Goal: Task Accomplishment & Management: Complete application form

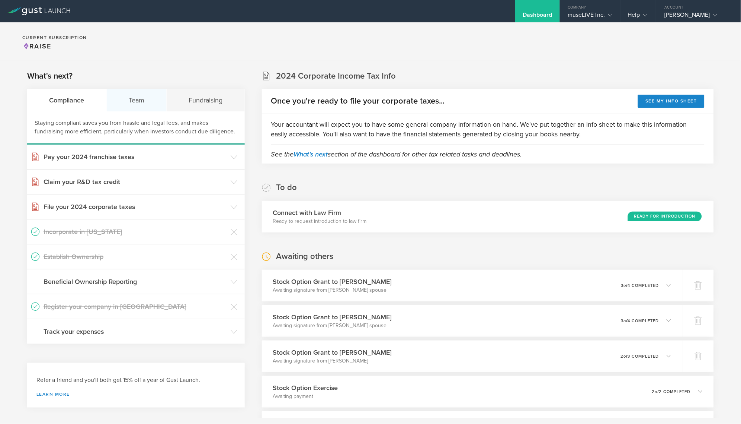
click at [138, 108] on div "Team" at bounding box center [137, 100] width 60 height 22
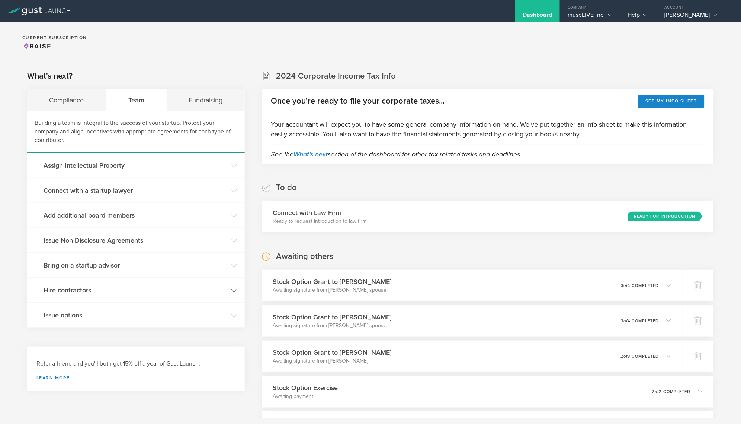
click at [105, 290] on h3 "Hire contractors" at bounding box center [136, 290] width 184 height 10
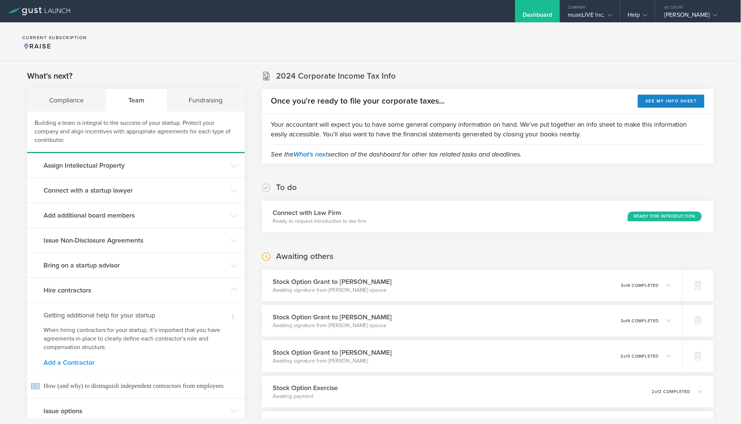
click at [83, 363] on link "Add a Contractor" at bounding box center [136, 362] width 185 height 7
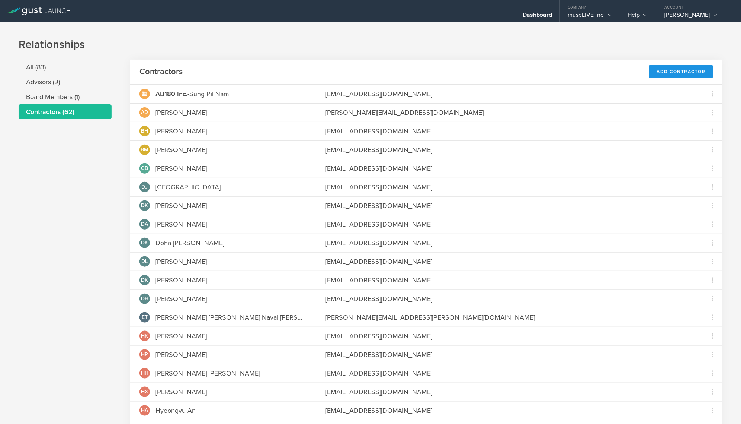
click at [677, 69] on div "Add Contractor" at bounding box center [682, 71] width 64 height 13
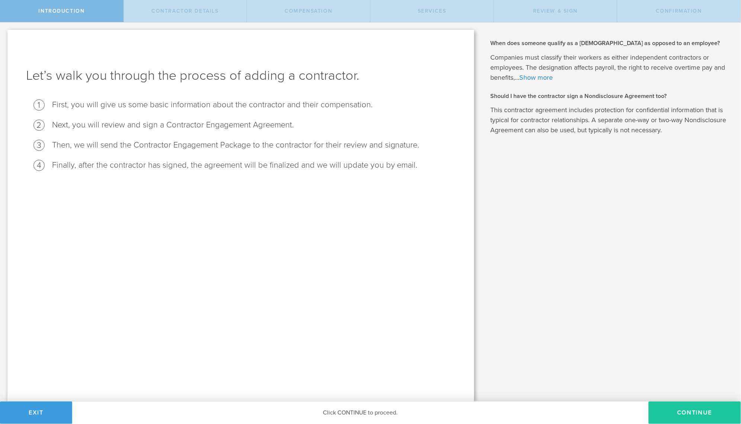
click at [678, 405] on button "Continue" at bounding box center [695, 412] width 92 height 22
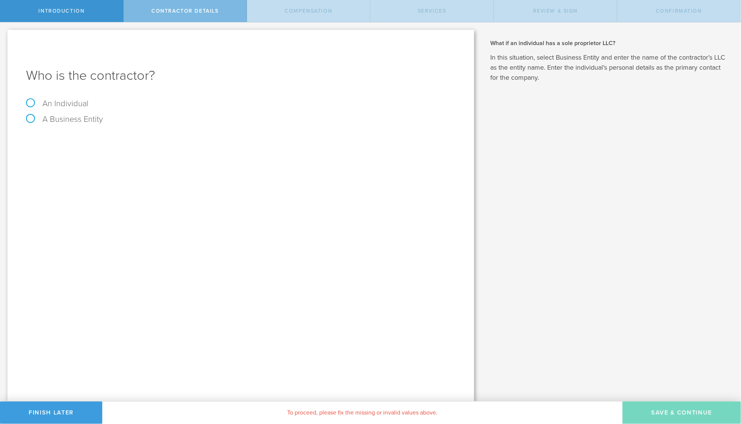
click at [86, 103] on label "An Individual" at bounding box center [57, 104] width 63 height 10
click at [5, 34] on input "An Individual" at bounding box center [2, 28] width 5 height 12
radio input "true"
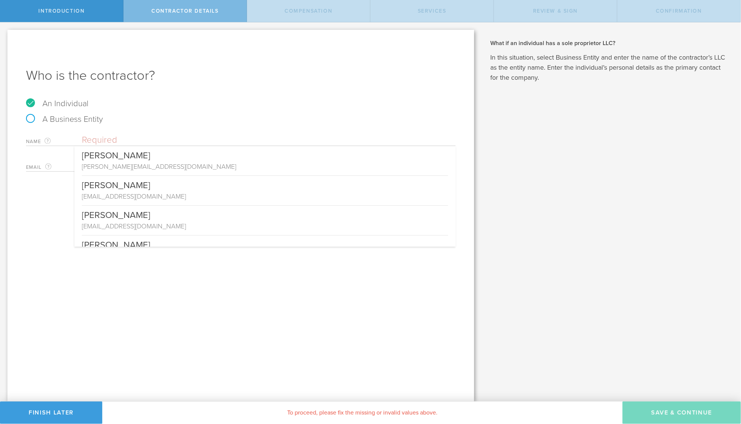
type input "O"
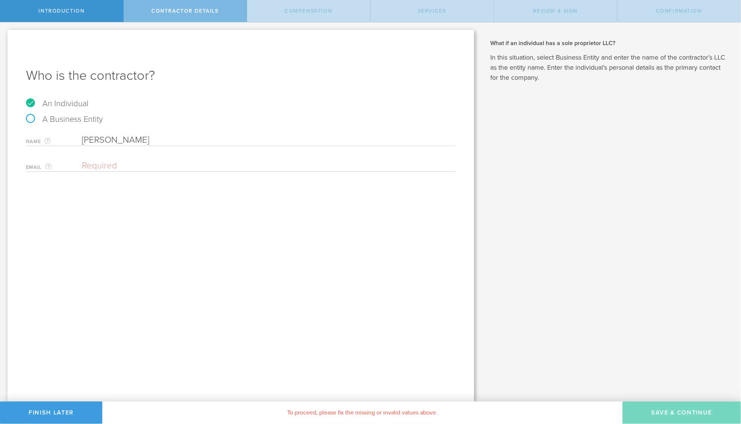
type input "Inna Karmolit"
paste input "innakarmolit@gmail.com"
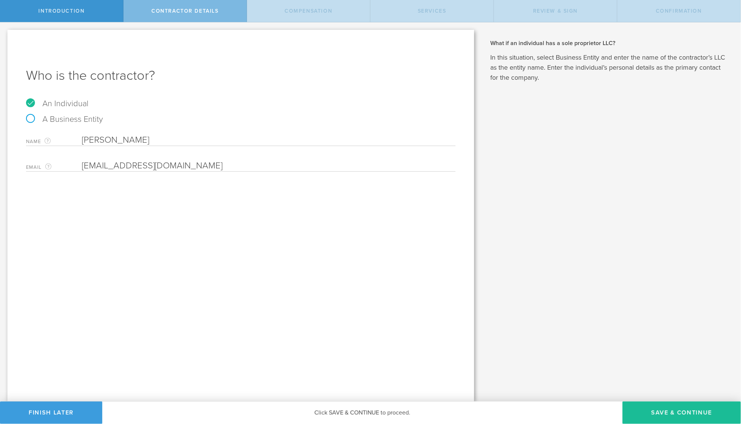
type input "innakarmolit@gmail.com"
click at [286, 253] on div "Who is the contractor? An Individual A Business Entity Name The first and last …" at bounding box center [240, 215] width 467 height 371
click at [662, 410] on button "Save & Continue" at bounding box center [682, 412] width 118 height 22
select select "none"
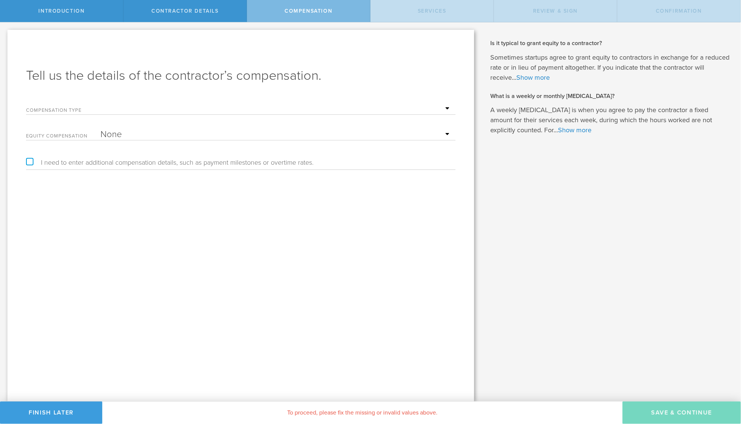
select select "monthlyRetainer"
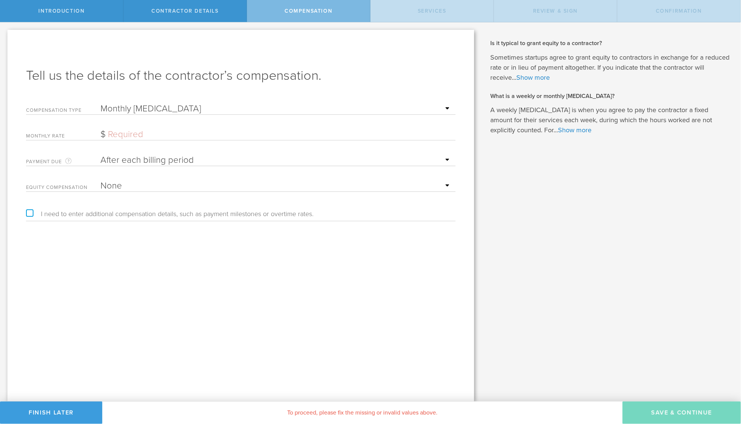
click at [189, 135] on input "text" at bounding box center [277, 134] width 352 height 11
click at [153, 130] on input "1200" at bounding box center [277, 134] width 352 height 11
type input "1,200"
click at [29, 211] on label "I need to enter additional compensation details, such as payment milestones or …" at bounding box center [170, 213] width 288 height 7
click at [5, 34] on input "I need to enter additional compensation details, such as payment milestones or …" at bounding box center [2, 28] width 5 height 12
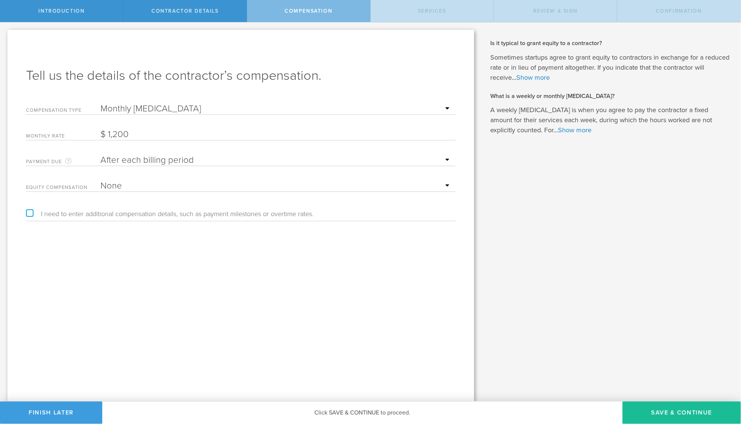
checkbox input "true"
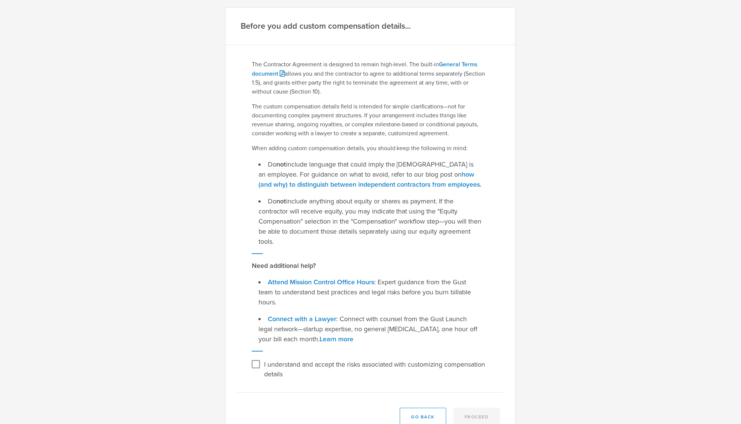
click at [253, 358] on input "I understand and accept the risks associated with customizing compensation deta…" at bounding box center [256, 364] width 12 height 12
checkbox input "true"
click at [476, 408] on button "Proceed" at bounding box center [477, 417] width 47 height 19
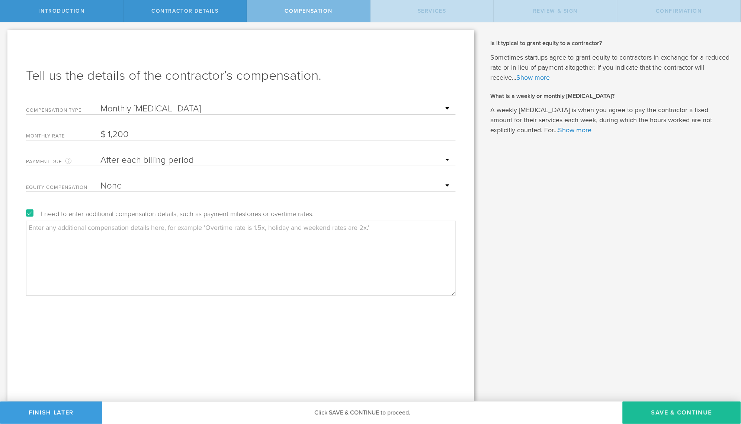
click at [134, 245] on textarea at bounding box center [241, 258] width 430 height 74
click at [246, 237] on textarea at bounding box center [241, 258] width 430 height 74
paste textarea "Optional continuation: $900 USD/month (Covers ongoing campaign management, test…"
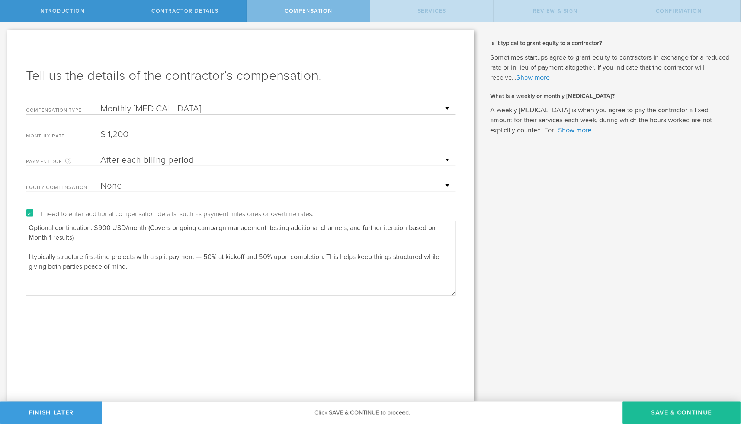
click at [95, 227] on textarea "Optional continuation: $900 USD/month (Covers ongoing campaign management, test…" at bounding box center [241, 258] width 430 height 74
click at [85, 256] on textarea "If continued after 1st month, the comp will be $900 USD/month (Covers ongoing c…" at bounding box center [241, 258] width 430 height 74
click at [271, 254] on textarea "If continued after 1st month, the comp will be $900 USD/month (Covers ongoing c…" at bounding box center [241, 258] width 430 height 74
click at [50, 257] on textarea "If continued after 1st month, the comp will be $900 USD/month (Covers ongoing c…" at bounding box center [241, 258] width 430 height 74
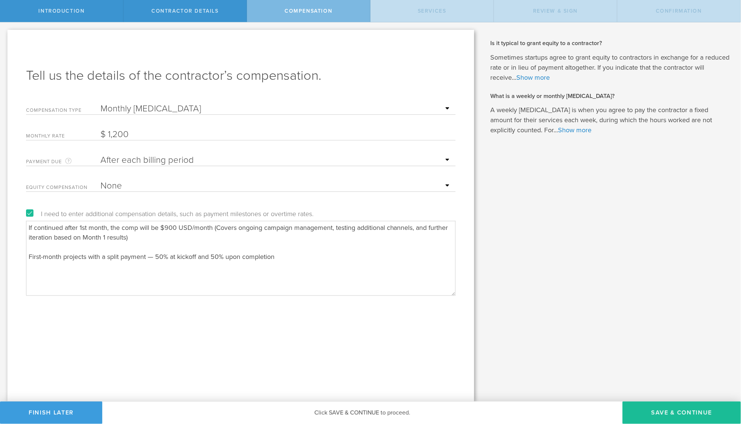
click at [291, 254] on textarea "If continued after 1st month, the comp will be $900 USD/month (Covers ongoing c…" at bounding box center [241, 258] width 430 height 74
paste textarea "Week 1 – Discovery & ICP Definition Review existing user data Define Ideal Cust…"
click at [283, 257] on textarea at bounding box center [241, 258] width 430 height 74
type textarea "If continued after 1st month, the comp will be $900 USD/month (Covers ongoing c…"
click at [647, 405] on button "Save & Continue" at bounding box center [682, 412] width 118 height 22
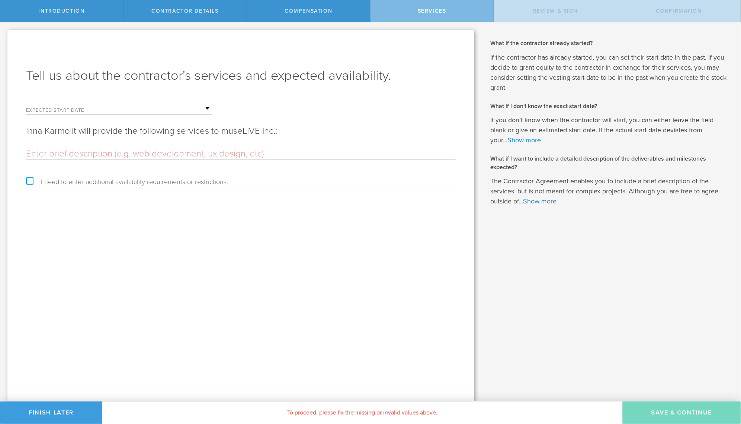
click at [81, 108] on label "Expected start date" at bounding box center [63, 111] width 74 height 6
click at [208, 109] on input "text" at bounding box center [157, 108] width 112 height 11
click at [155, 198] on span "29" at bounding box center [159, 193] width 13 height 13
click at [73, 152] on input "text" at bounding box center [241, 153] width 430 height 11
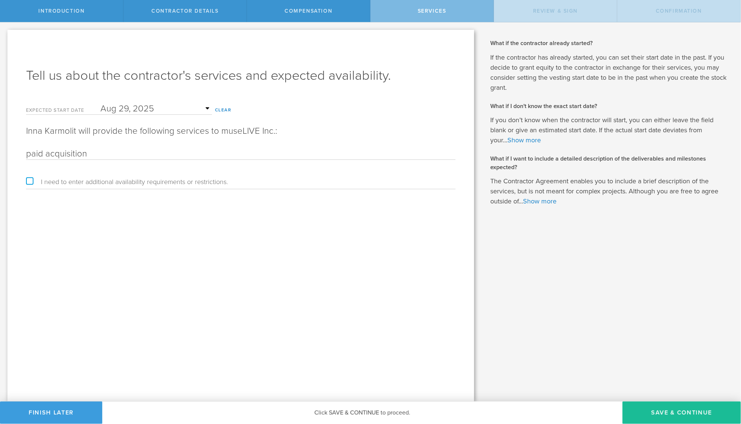
type input "paid acquisition"
click at [28, 178] on label "I need to enter additional availability requirements or restrictions." at bounding box center [127, 181] width 202 height 7
click at [5, 34] on input "I need to enter additional availability requirements or restrictions." at bounding box center [2, 28] width 5 height 12
checkbox input "true"
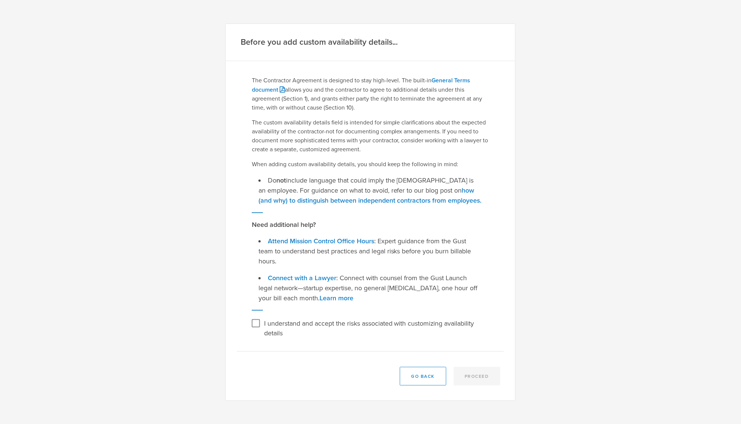
click at [277, 319] on label "I understand and accept the risks associated with customizing availability deta…" at bounding box center [375, 327] width 223 height 20
click at [262, 319] on input "I understand and accept the risks associated with customizing availability deta…" at bounding box center [256, 323] width 12 height 12
checkbox input "true"
click at [469, 367] on button "Proceed" at bounding box center [477, 376] width 47 height 19
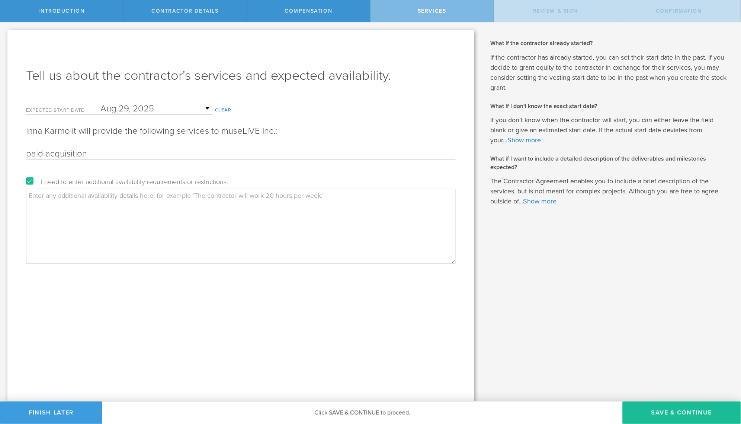
click at [123, 216] on textarea at bounding box center [241, 226] width 430 height 74
paste textarea "Project Overview A one-month paid acquisition experiment focused on a selected …"
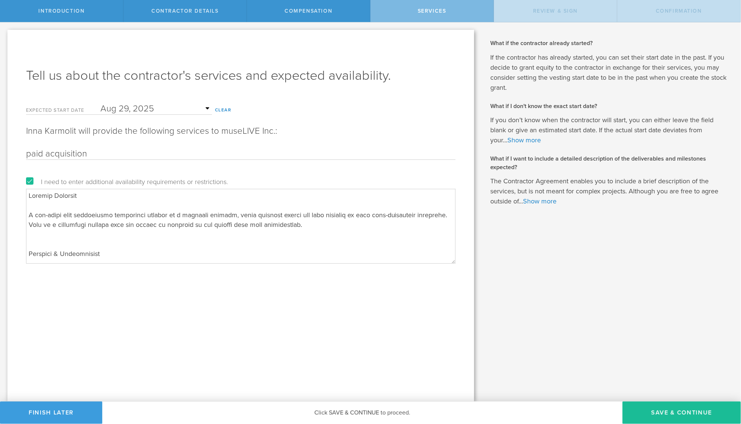
scroll to position [247, 0]
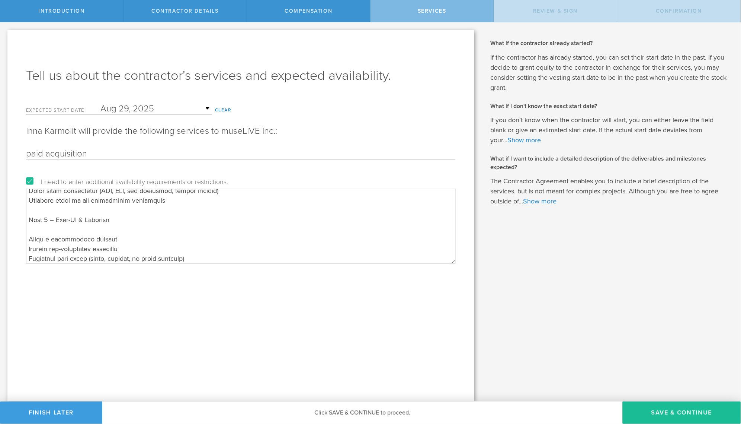
type textarea "Project Overview A one-month paid acquisition experiment focused on a selected …"
click at [111, 362] on div "Tell us about the contractor's services and expected availability. Expected sta…" at bounding box center [240, 215] width 467 height 371
click at [64, 409] on button "Finish Later" at bounding box center [51, 412] width 102 height 22
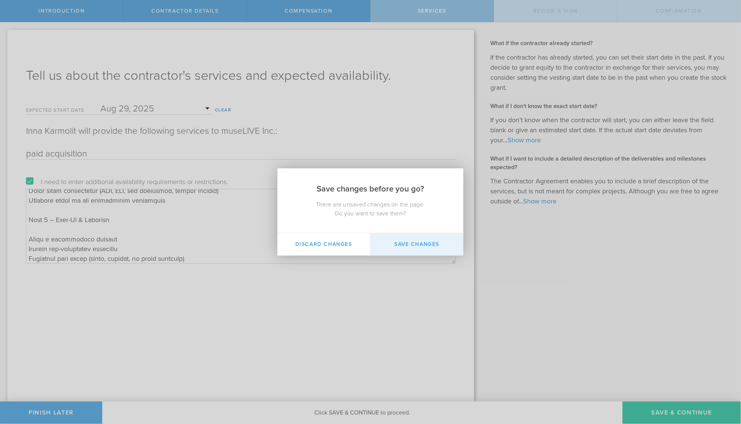
click at [405, 245] on button "Save Changes" at bounding box center [417, 244] width 93 height 22
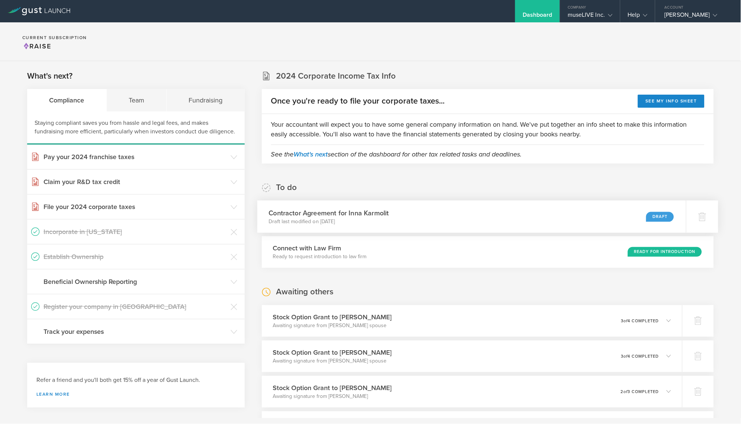
click at [446, 214] on div "Contractor Agreement for Inna Karmolit Draft last modified on Aug 24, 2025 Draft" at bounding box center [472, 216] width 429 height 32
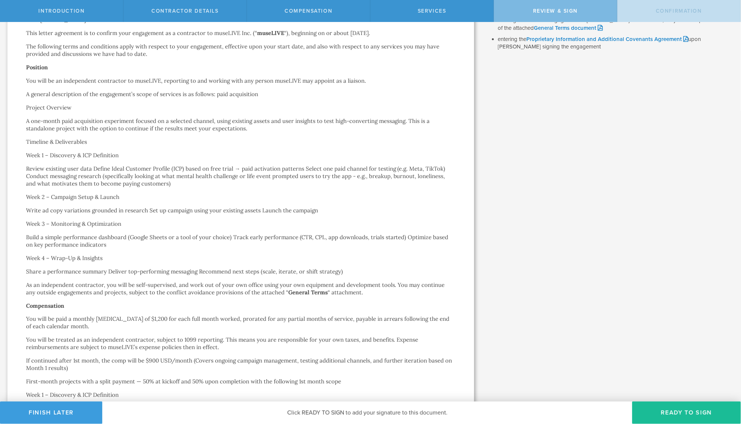
scroll to position [97, 0]
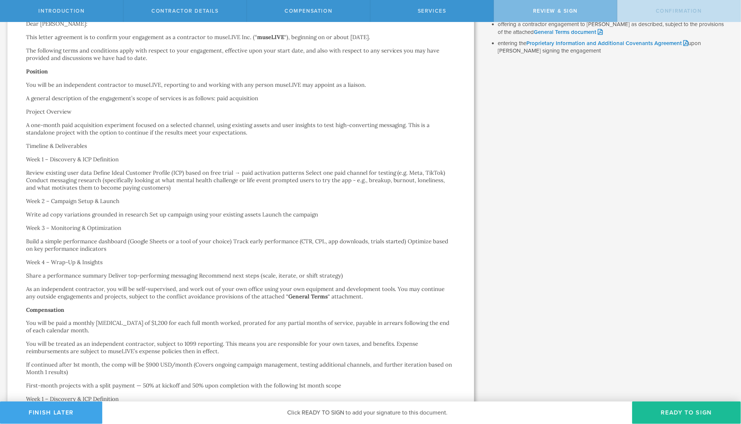
click at [55, 421] on button "Finish Later" at bounding box center [51, 412] width 102 height 22
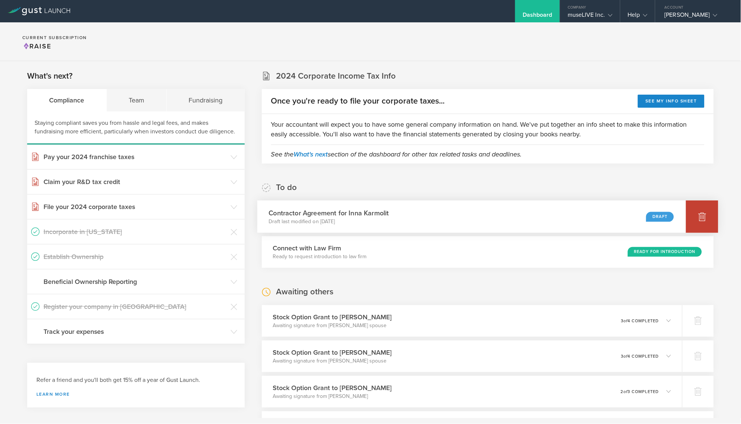
click at [701, 211] on div at bounding box center [702, 216] width 32 height 32
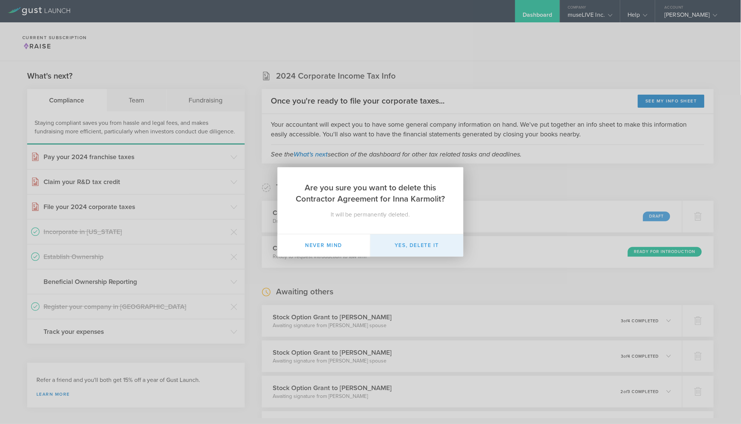
click at [421, 244] on button "Yes, delete it" at bounding box center [417, 245] width 93 height 22
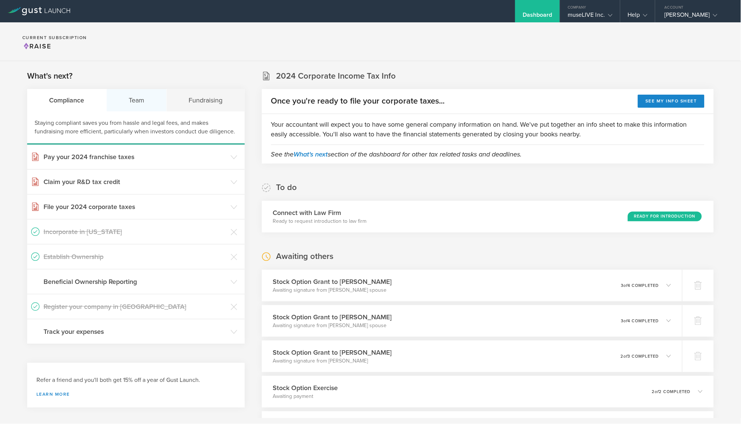
click at [125, 106] on div "Team" at bounding box center [137, 100] width 60 height 22
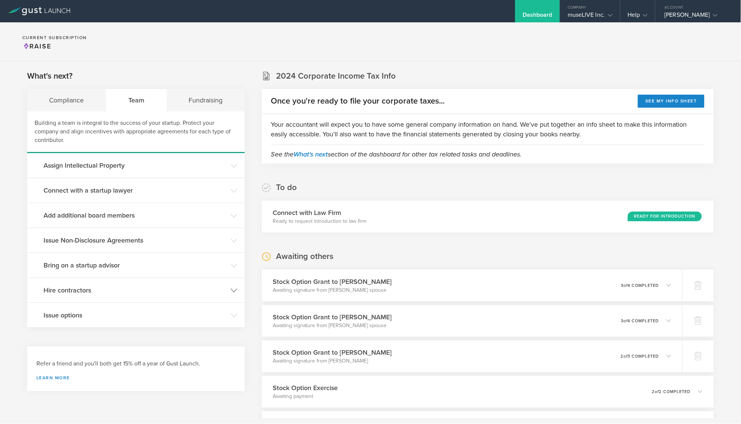
click at [116, 290] on h3 "Hire contractors" at bounding box center [136, 290] width 184 height 10
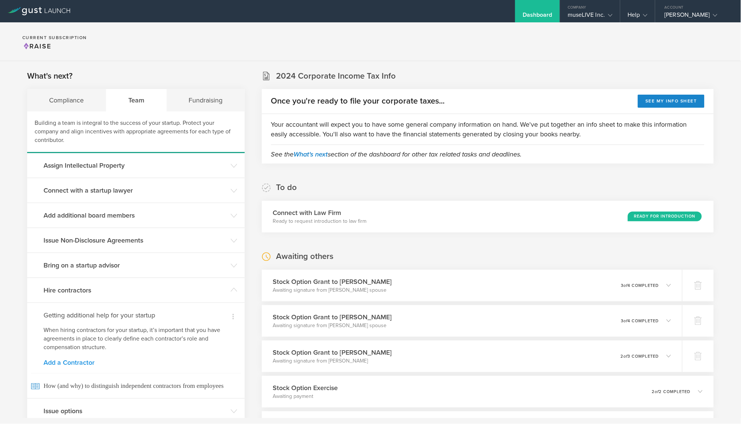
click at [84, 362] on link "Add a Contractor" at bounding box center [136, 362] width 185 height 7
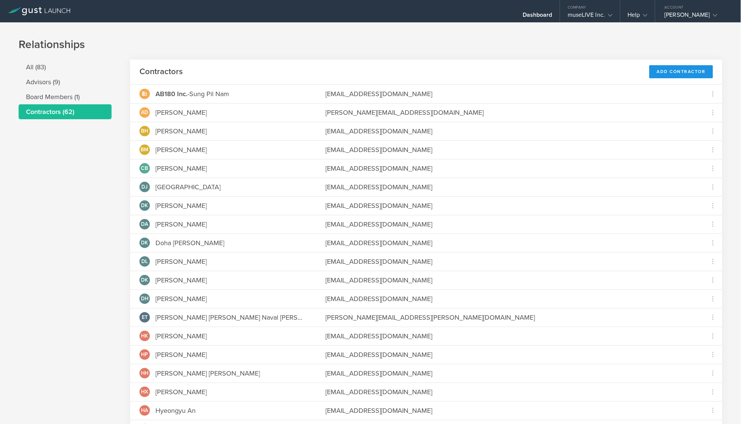
click at [679, 73] on div "Add Contractor" at bounding box center [682, 71] width 64 height 13
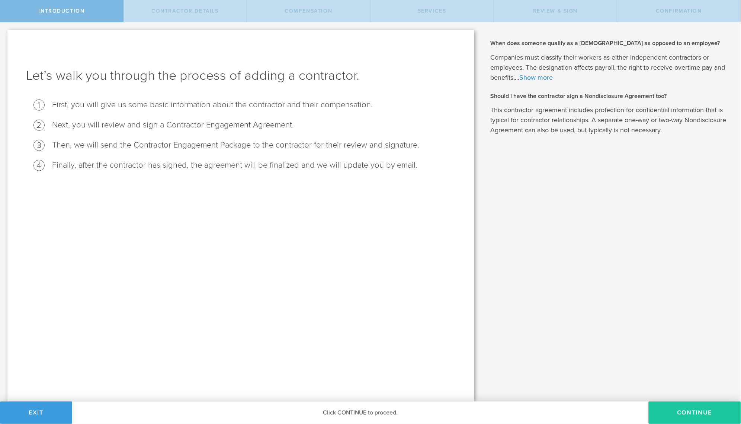
click at [681, 405] on button "Continue" at bounding box center [695, 412] width 92 height 22
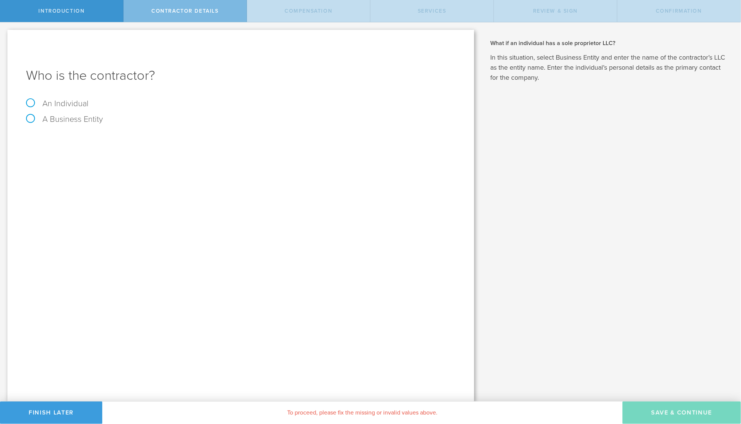
click at [71, 107] on label "An Individual" at bounding box center [57, 104] width 63 height 10
click at [5, 34] on input "An Individual" at bounding box center [2, 28] width 5 height 12
radio input "true"
click at [102, 131] on div "Name The first and last name of the person that you are hiring as a contractor." at bounding box center [241, 138] width 430 height 15
type input "[PERSON_NAME]"
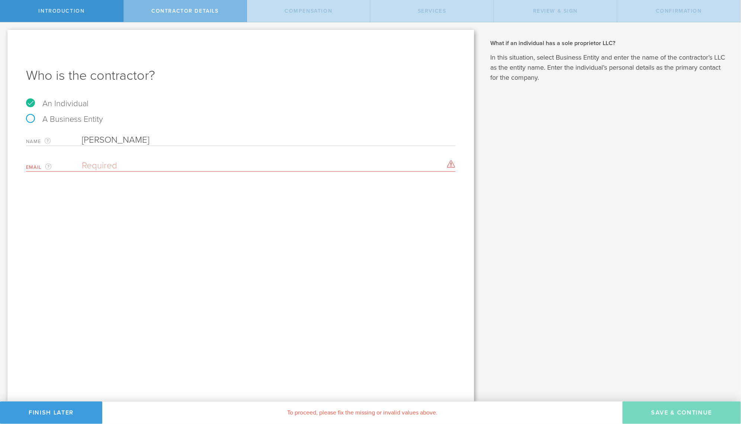
click at [263, 157] on div "Email The email address of the person that you are hiring as a contractor. Plea…" at bounding box center [241, 163] width 430 height 15
click at [243, 165] on input "email" at bounding box center [267, 165] width 370 height 11
paste input "[EMAIL_ADDRESS][DOMAIN_NAME]"
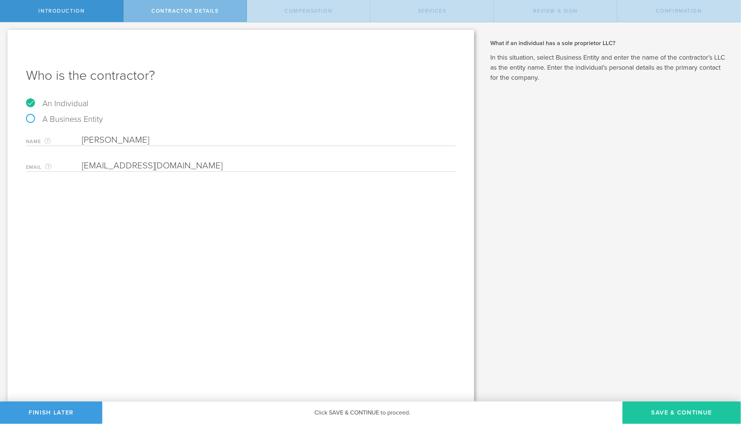
type input "[EMAIL_ADDRESS][DOMAIN_NAME]"
click at [654, 415] on button "Save & Continue" at bounding box center [682, 412] width 118 height 22
select select "none"
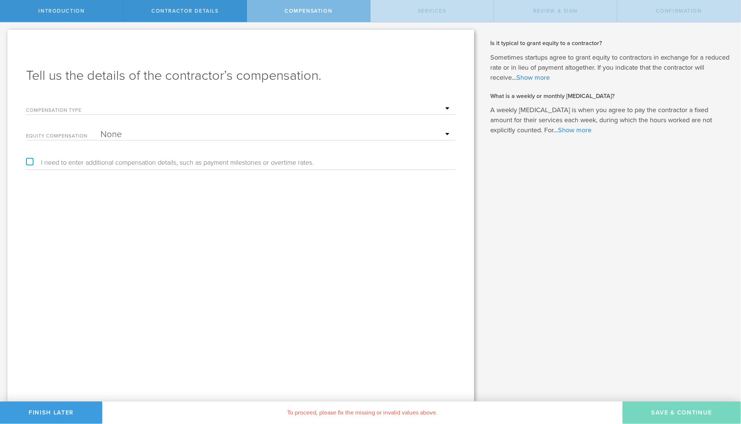
select select "monthlyRetainer"
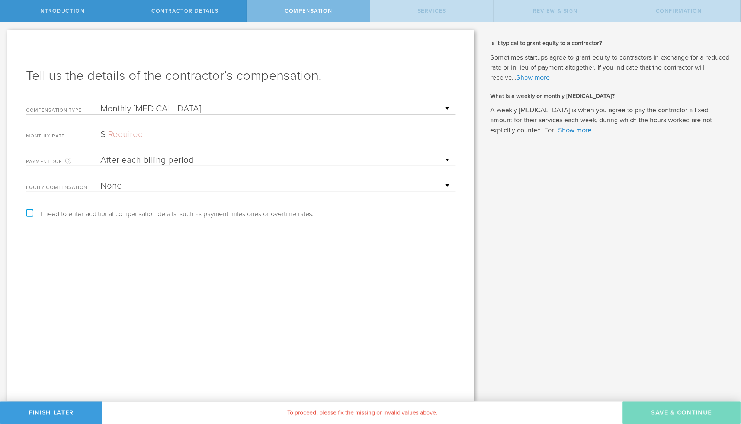
click at [128, 134] on input "text" at bounding box center [277, 134] width 352 height 11
type input "1,200"
click at [31, 212] on label "I need to enter additional compensation details, such as payment milestones or …" at bounding box center [170, 213] width 288 height 7
click at [5, 34] on input "I need to enter additional compensation details, such as payment milestones or …" at bounding box center [2, 28] width 5 height 12
checkbox input "true"
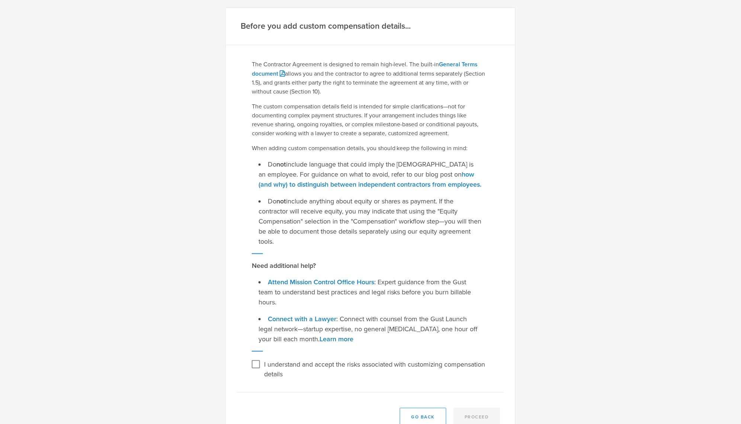
click at [302, 360] on label "I understand and accept the risks associated with customizing compensation deta…" at bounding box center [375, 368] width 223 height 20
click at [262, 360] on input "I understand and accept the risks associated with customizing compensation deta…" at bounding box center [256, 364] width 12 height 12
checkbox input "true"
click at [488, 408] on button "Proceed" at bounding box center [477, 417] width 47 height 19
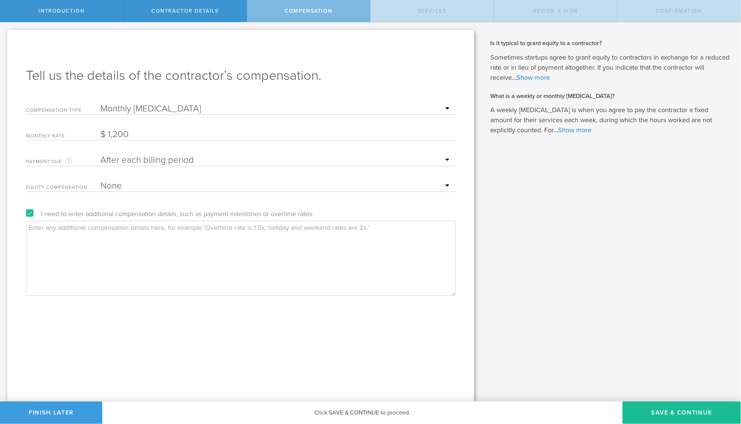
click at [205, 239] on textarea at bounding box center [241, 258] width 430 height 74
paste textarea "Month 1: $1,200 USD Optional continuation: $900 USD/month (Covers ongoing campa…"
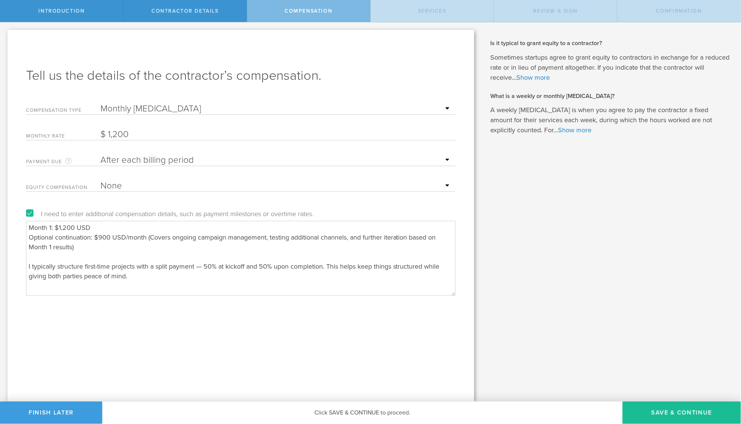
click at [96, 234] on textarea "Month 1: $1,200 USD Optional continuation: $900 USD/month (Covers ongoing campa…" at bounding box center [241, 258] width 430 height 74
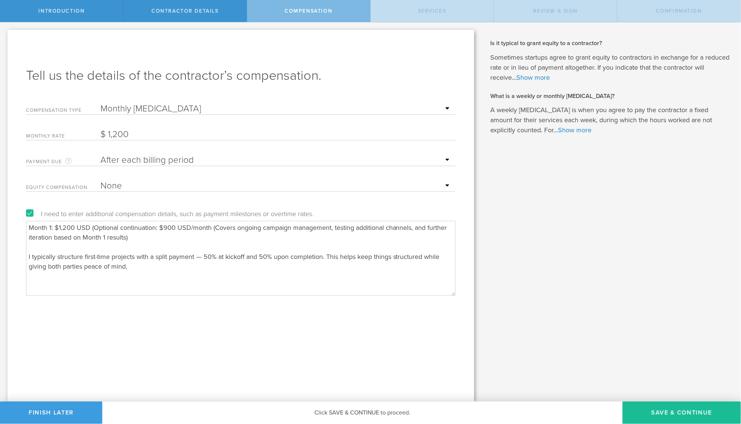
click at [155, 227] on textarea "Month 1: $1,200 USD (Optional continuation: $900 USD/month (Covers ongoing camp…" at bounding box center [241, 258] width 430 height 74
click at [200, 237] on textarea "Month 1: $1,200 USD (Optional continuation from 2nd month: $900 USD/month (Cove…" at bounding box center [241, 258] width 430 height 74
click at [93, 226] on textarea "Month 1: $1,200 USD (Optional continuation from 2nd month: $900 USD/month (Cove…" at bounding box center [241, 258] width 430 height 74
click at [83, 252] on textarea "Month 1: $1,200 USD with optional continuation from 2nd month: $900 USD/month (…" at bounding box center [241, 258] width 430 height 74
click at [205, 255] on textarea "Month 1: $1,200 USD with optional continuation from 2nd month: $900 USD/month (…" at bounding box center [241, 258] width 430 height 74
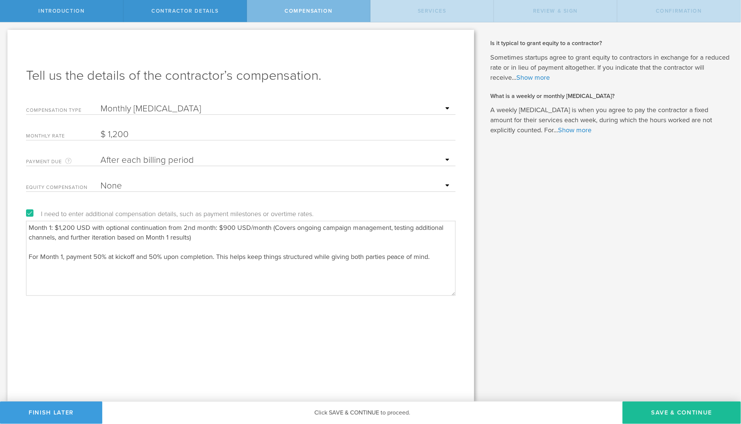
click at [217, 256] on textarea "Month 1: $1,200 USD with optional continuation from 2nd month: $900 USD/month (…" at bounding box center [241, 258] width 430 height 74
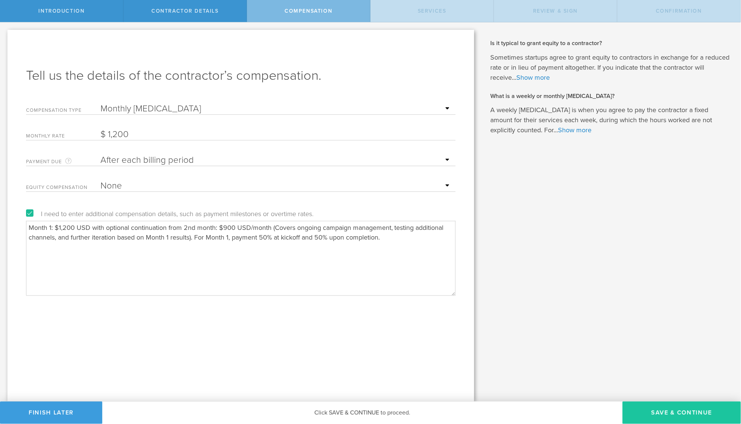
type textarea "Month 1: $1,200 USD with optional continuation from 2nd month: $900 USD/month (…"
click at [678, 410] on button "Save & Continue" at bounding box center [682, 412] width 118 height 22
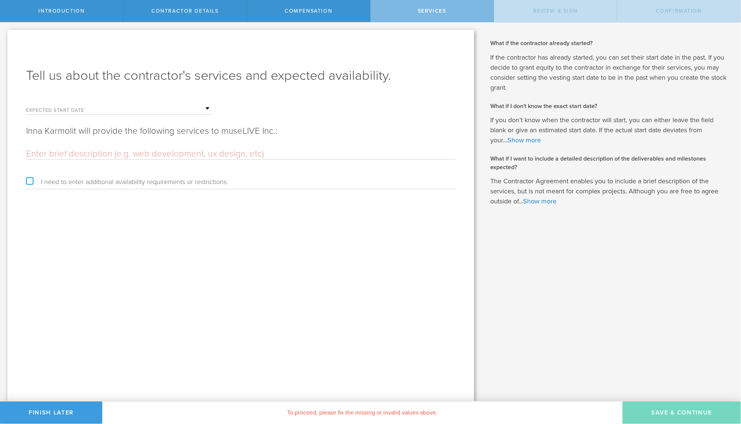
click at [117, 110] on input "text" at bounding box center [157, 108] width 112 height 11
click at [161, 197] on span "29" at bounding box center [159, 193] width 13 height 13
click at [67, 153] on input "text" at bounding box center [241, 153] width 430 height 11
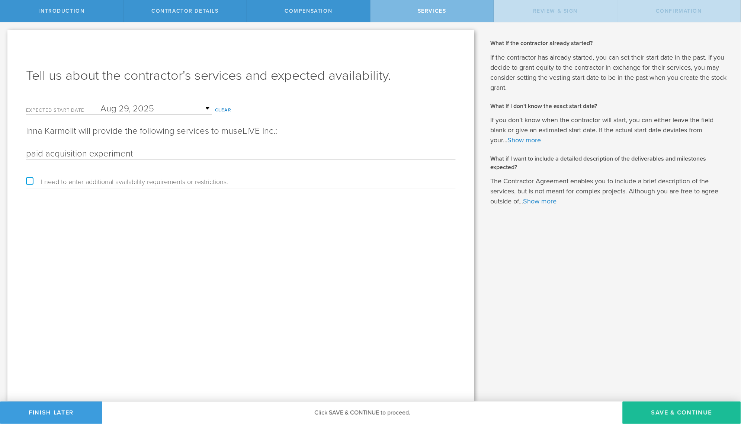
type input "paid acquisition experiment"
click at [30, 179] on label "I need to enter additional availability requirements or restrictions." at bounding box center [127, 181] width 202 height 7
click at [5, 34] on input "I need to enter additional availability requirements or restrictions." at bounding box center [2, 28] width 5 height 12
checkbox input "true"
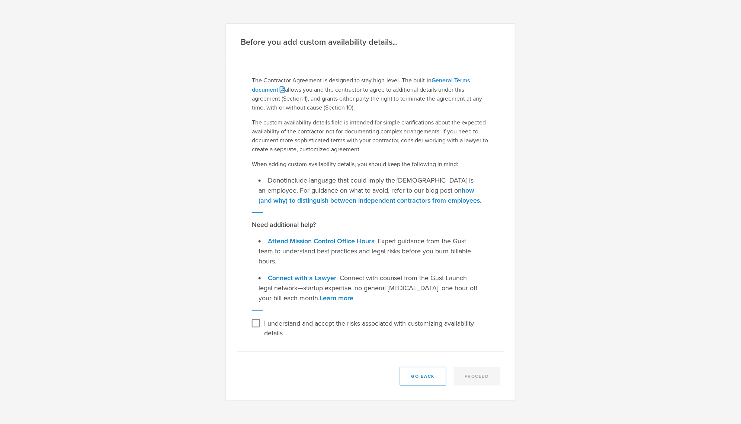
click at [255, 317] on input "I understand and accept the risks associated with customizing availability deta…" at bounding box center [256, 323] width 12 height 12
checkbox input "true"
click at [484, 369] on button "Proceed" at bounding box center [477, 376] width 47 height 19
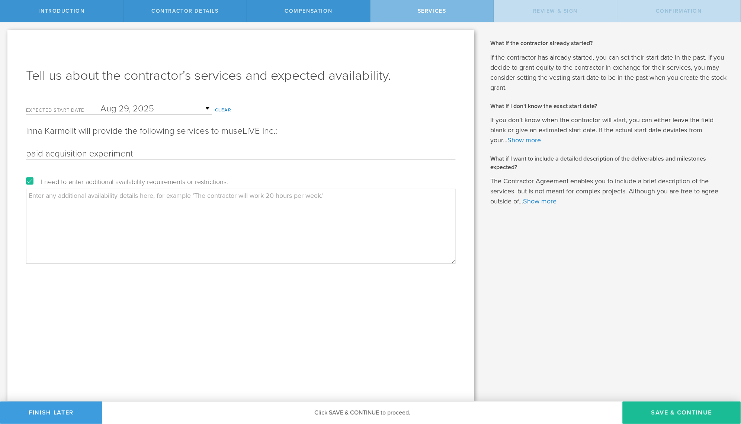
click at [106, 203] on textarea at bounding box center [241, 226] width 430 height 74
paste textarea "Project Overview A one-month paid acquisition experiment focused on a selected …"
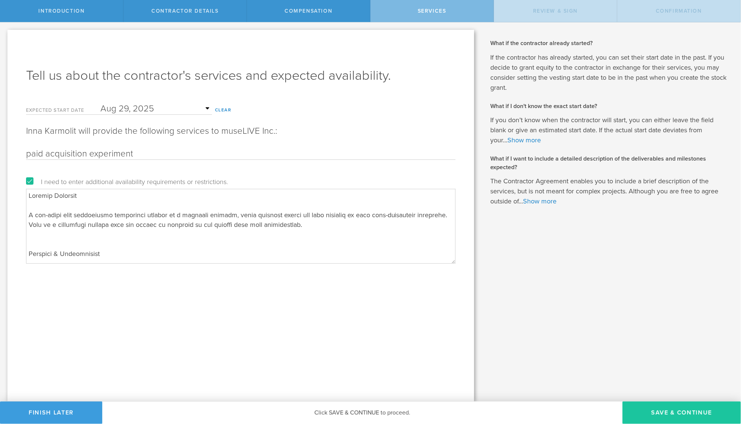
type textarea "Project Overview A one-month paid acquisition experiment focused on a selected …"
click at [671, 406] on button "Save & Continue" at bounding box center [682, 412] width 118 height 22
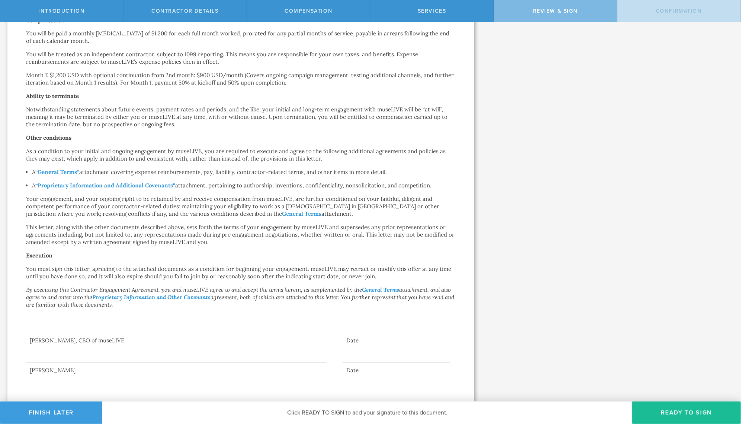
scroll to position [386, 0]
click at [684, 409] on button "Ready to Sign" at bounding box center [687, 412] width 109 height 22
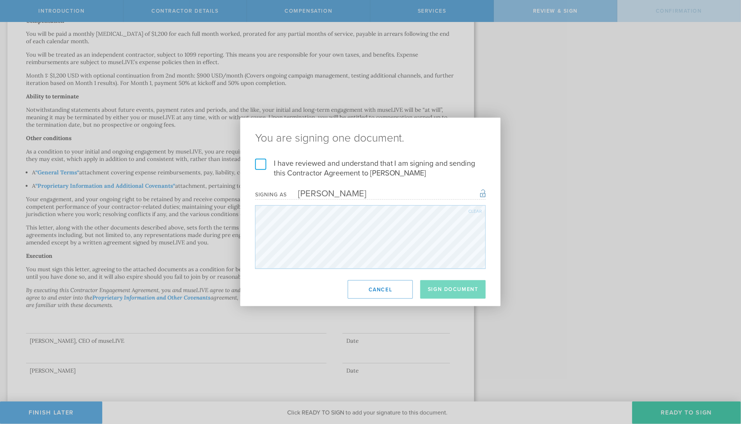
click at [261, 168] on label "I have reviewed and understand that I am signing and sending this Contractor Ag…" at bounding box center [370, 168] width 231 height 19
click at [0, 0] on input "I have reviewed and understand that I am signing and sending this Contractor Ag…" at bounding box center [0, 0] width 0 height 0
click at [443, 288] on button "Sign Document" at bounding box center [454, 289] width 66 height 19
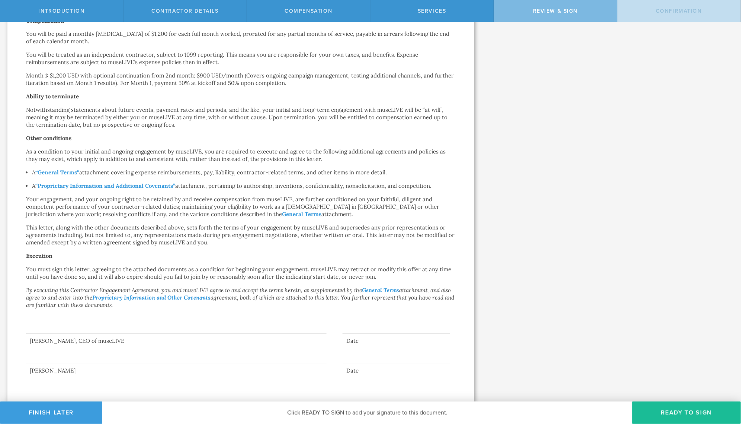
scroll to position [0, 0]
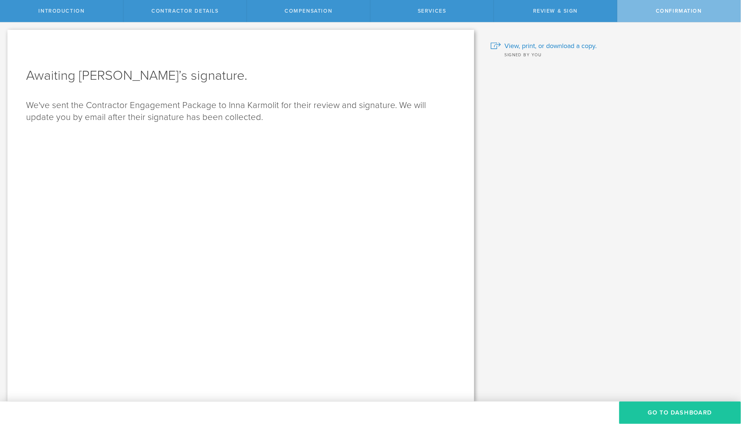
click at [663, 412] on button "Go To Dashboard" at bounding box center [681, 412] width 122 height 22
